Goal: Browse casually: Explore the website without a specific task or goal

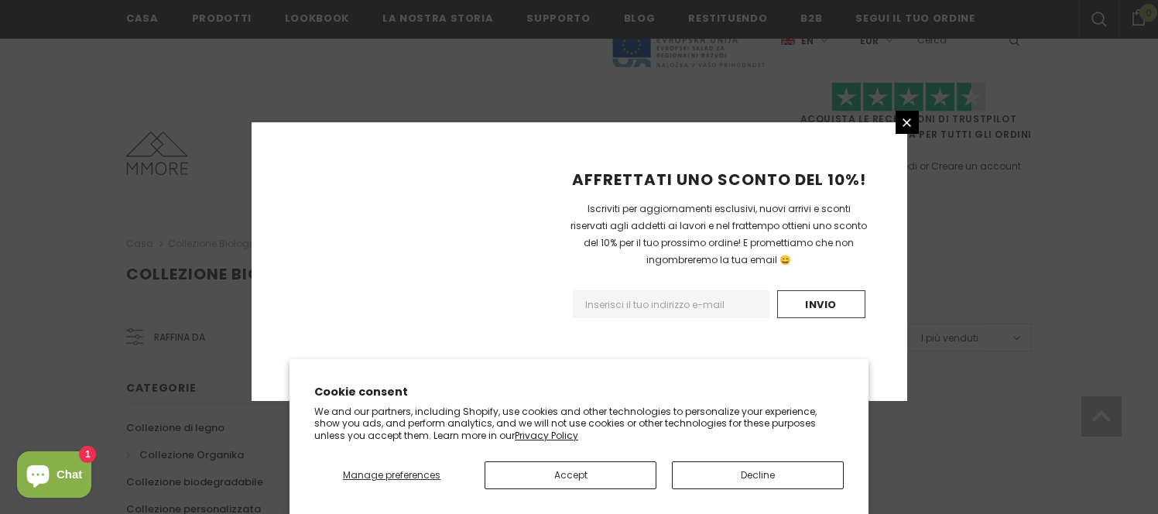
scroll to position [1073, 0]
